Goal: Find specific page/section: Find specific page/section

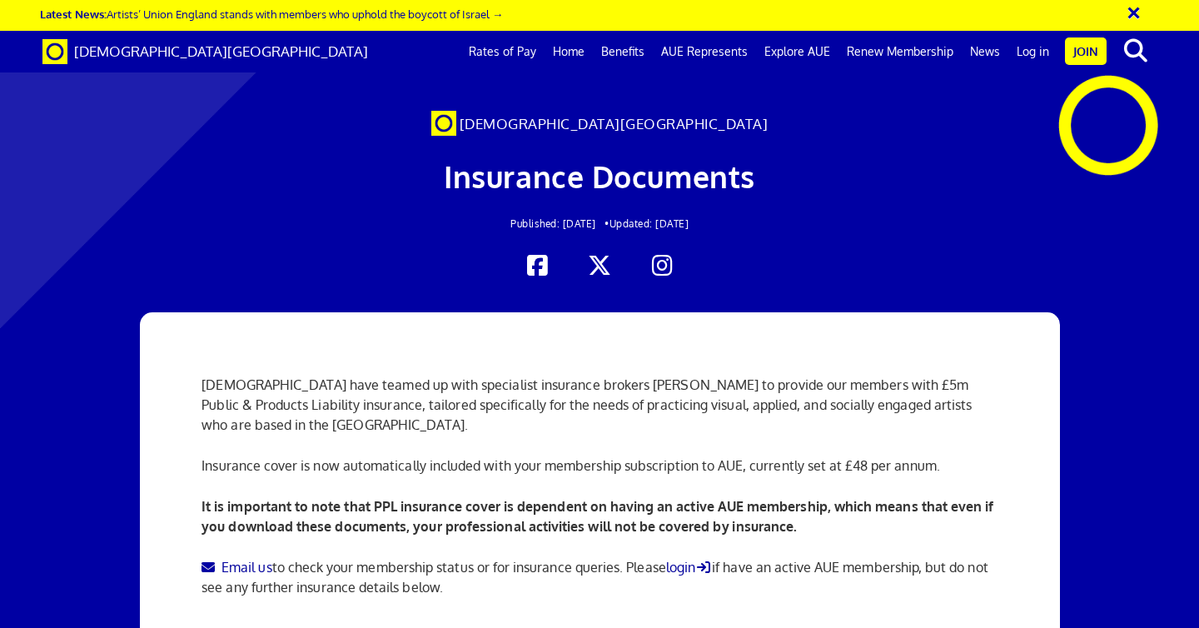
scroll to position [242, 0]
click at [1032, 52] on link "Log in" at bounding box center [1032, 52] width 49 height 42
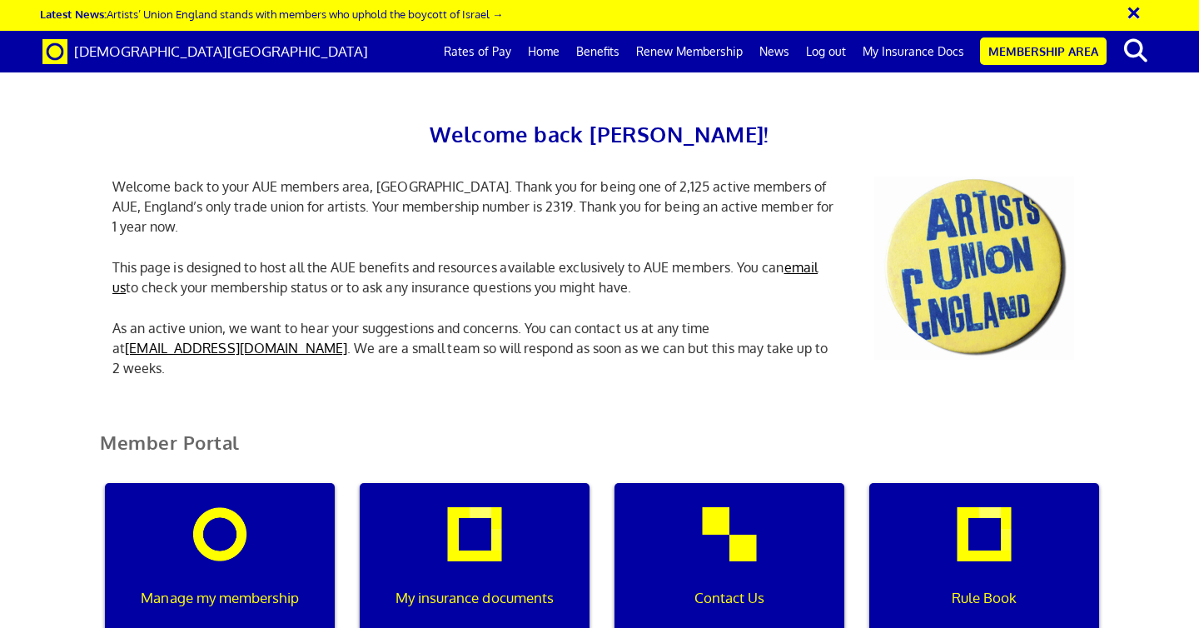
scroll to position [0, 5]
click at [505, 483] on div "My insurance documents" at bounding box center [475, 563] width 230 height 160
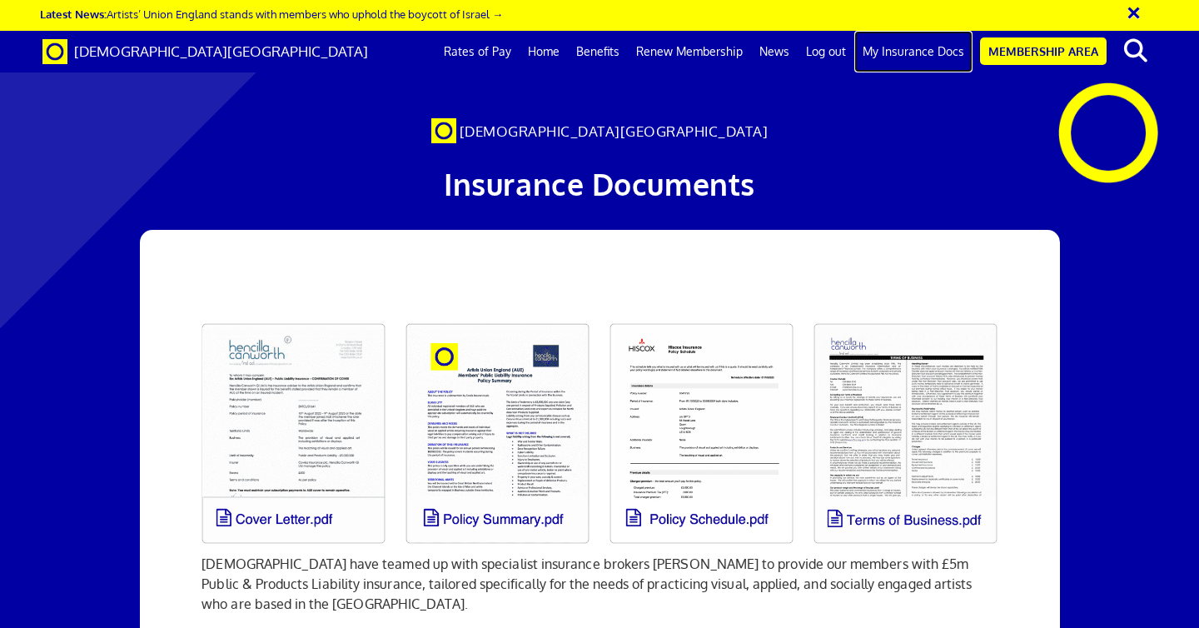
click at [922, 58] on link "My Insurance Docs" at bounding box center [913, 52] width 118 height 42
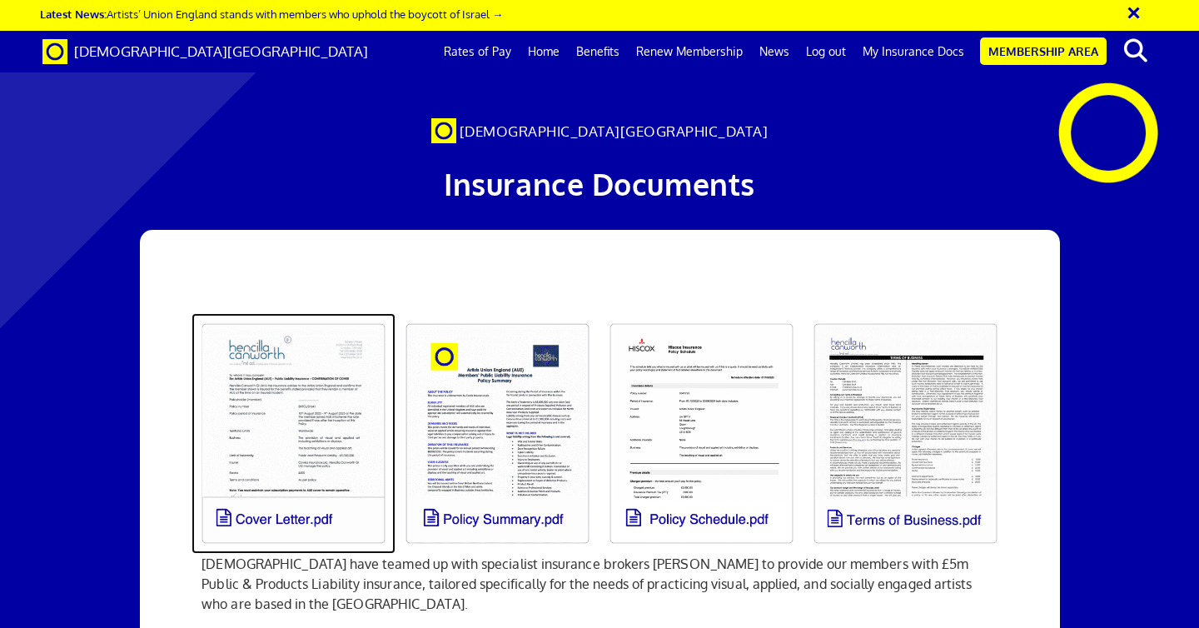
click at [290, 313] on link at bounding box center [294, 433] width 204 height 241
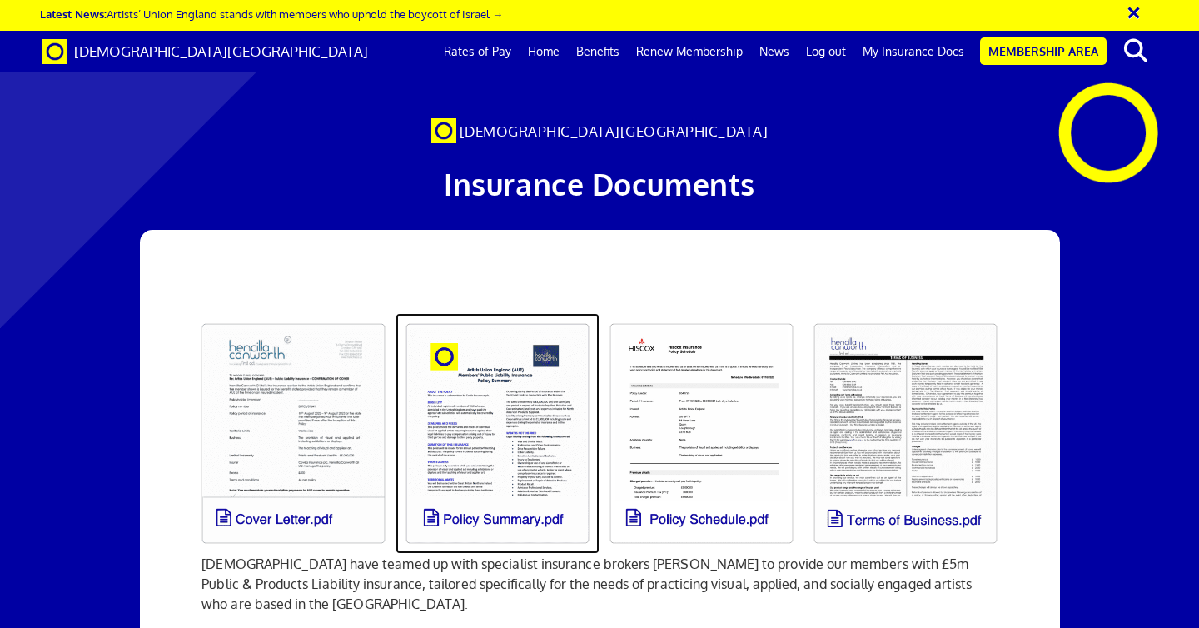
click at [500, 313] on link at bounding box center [497, 433] width 204 height 241
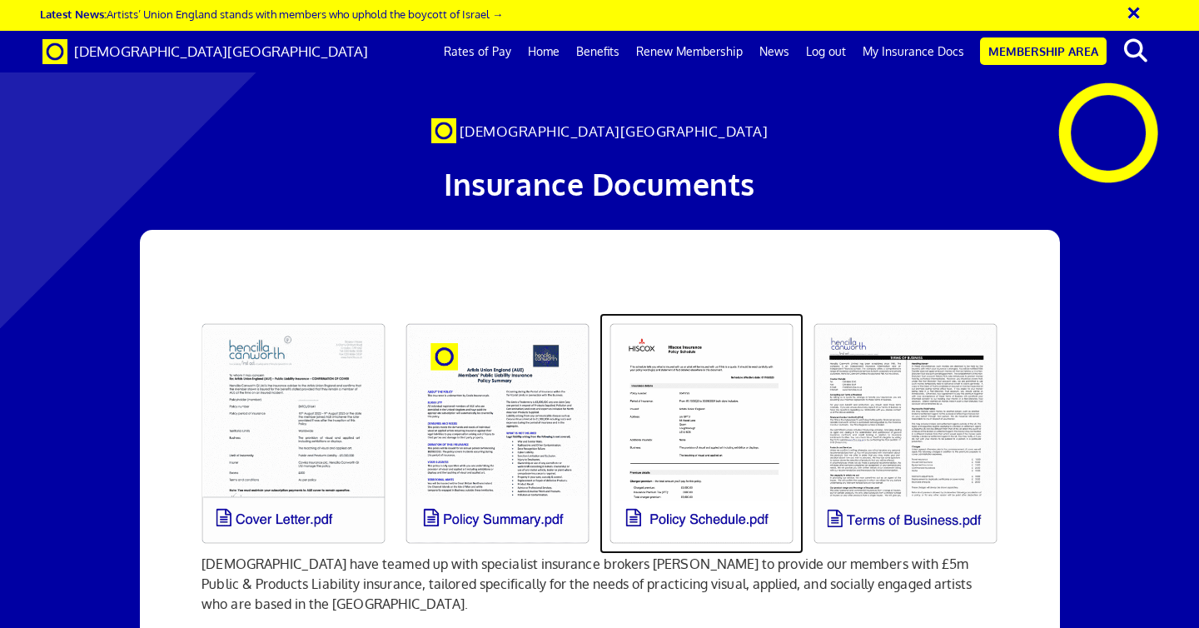
click at [706, 313] on link at bounding box center [701, 433] width 204 height 241
